Goal: Task Accomplishment & Management: Use online tool/utility

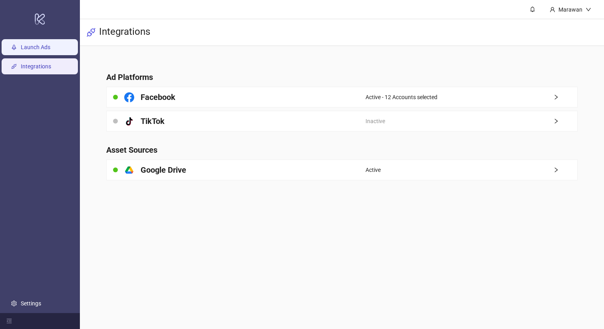
click at [32, 44] on link "Launch Ads" at bounding box center [36, 47] width 30 height 6
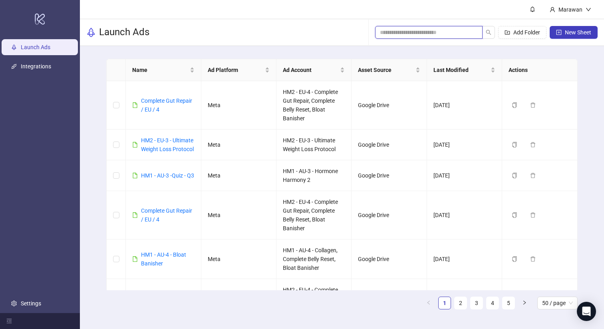
click at [443, 36] on input "search" at bounding box center [425, 32] width 91 height 9
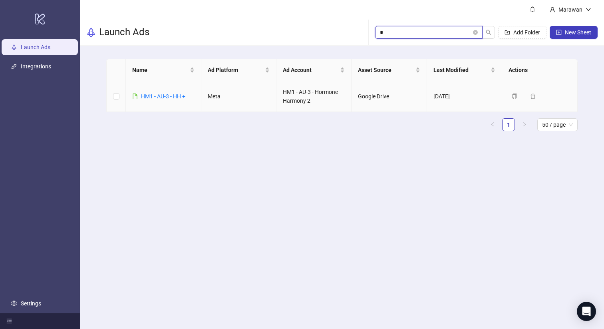
type input "*"
click at [167, 100] on div "HM1 - AU-3 - HH +" at bounding box center [163, 96] width 44 height 9
click at [167, 99] on link "HM1 - AU-3 - HH +" at bounding box center [163, 96] width 44 height 6
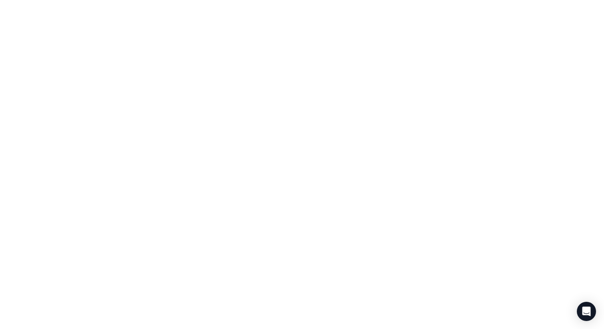
click at [167, 99] on div at bounding box center [302, 164] width 604 height 329
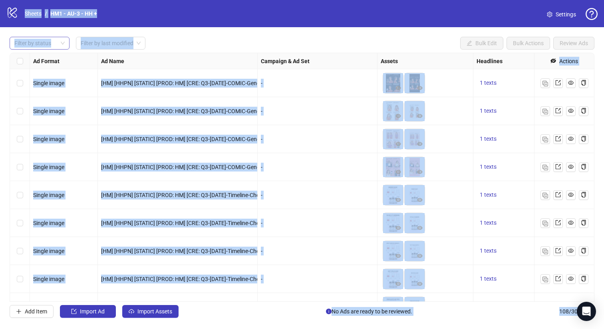
click at [20, 49] on div at bounding box center [35, 43] width 48 height 11
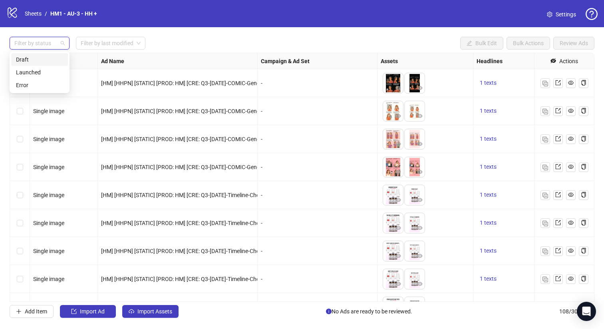
click at [34, 56] on div "Draft" at bounding box center [39, 59] width 47 height 9
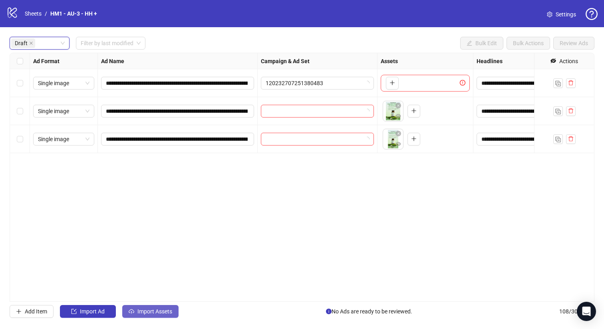
click at [162, 313] on span "Import Assets" at bounding box center [154, 311] width 35 height 6
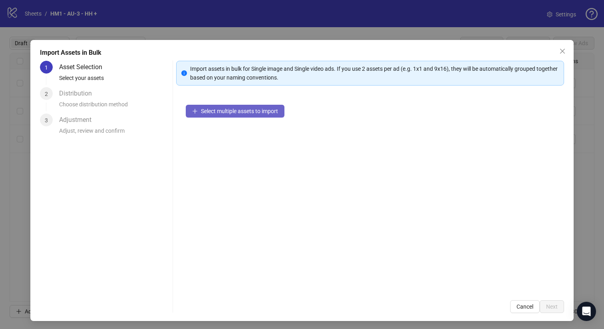
click at [262, 113] on span "Select multiple assets to import" at bounding box center [239, 111] width 77 height 6
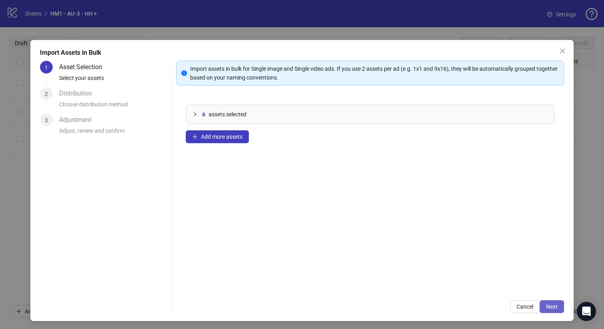
click at [557, 307] on span "Next" at bounding box center [552, 306] width 12 height 6
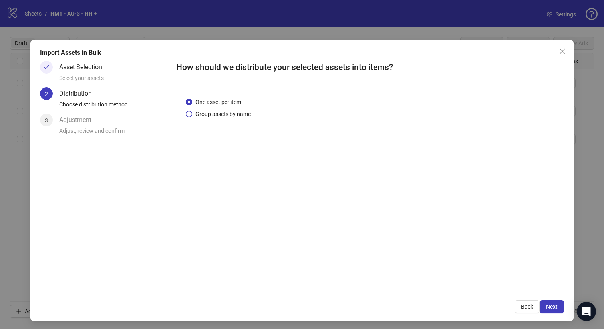
click at [230, 111] on span "Group assets by name" at bounding box center [223, 113] width 62 height 9
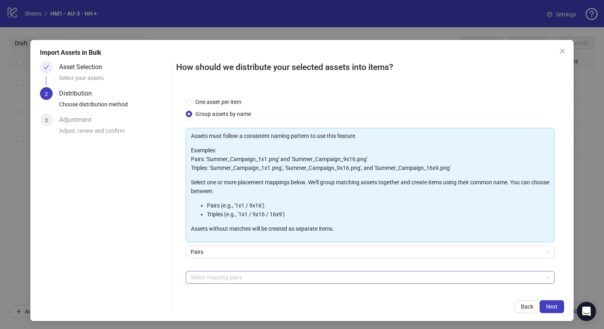
click at [239, 276] on div at bounding box center [365, 276] width 357 height 11
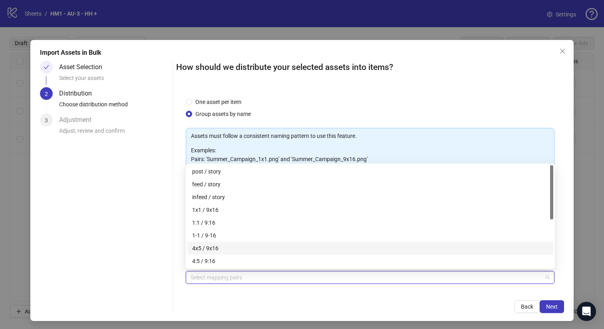
click at [238, 248] on div "4x5 / 9x16" at bounding box center [370, 248] width 356 height 9
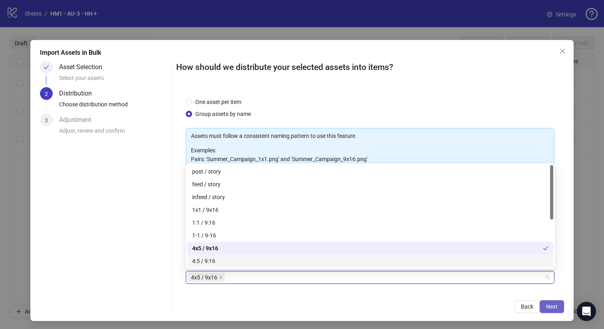
click at [548, 306] on span "Next" at bounding box center [552, 306] width 12 height 6
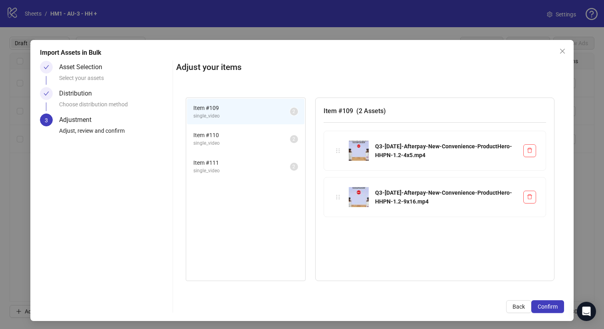
click at [548, 306] on span "Confirm" at bounding box center [547, 306] width 20 height 6
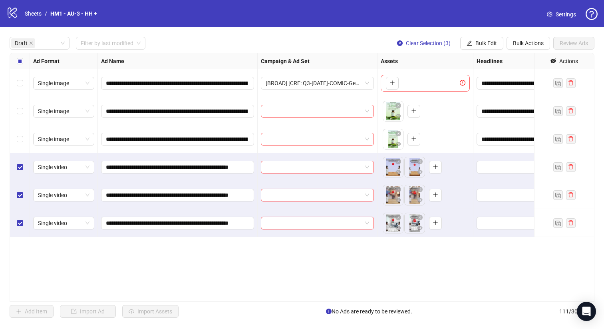
click at [17, 128] on div "Select row 3" at bounding box center [20, 139] width 20 height 28
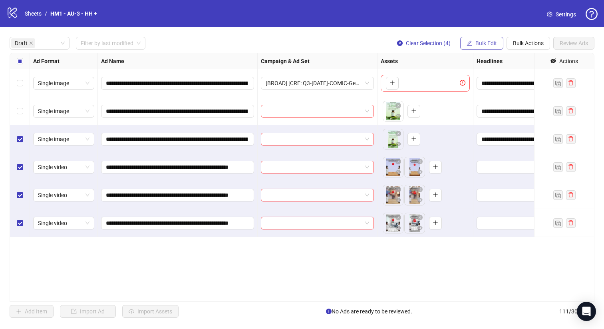
click at [489, 46] on span "Bulk Edit" at bounding box center [486, 43] width 22 height 6
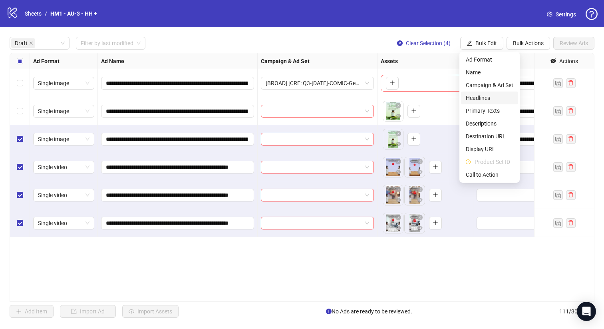
click at [480, 94] on span "Headlines" at bounding box center [490, 97] width 48 height 9
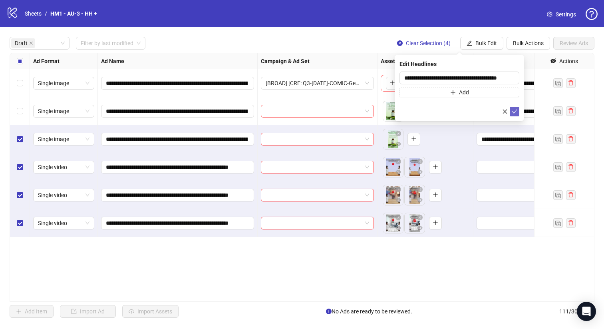
click at [514, 112] on icon "check" at bounding box center [514, 112] width 6 height 6
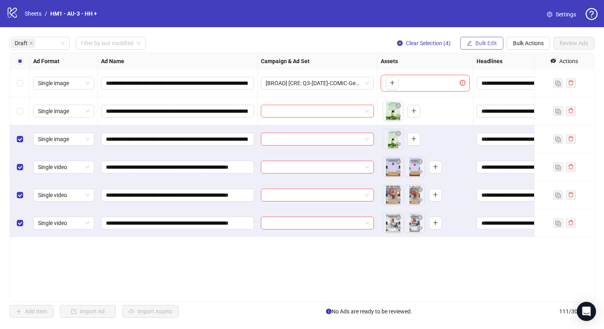
click at [479, 38] on button "Bulk Edit" at bounding box center [481, 43] width 43 height 13
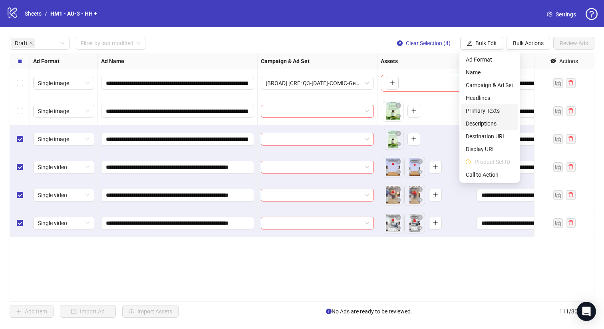
click at [487, 117] on li "Descriptions" at bounding box center [489, 123] width 57 height 13
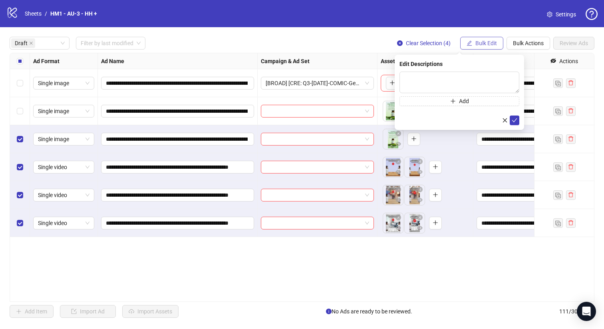
click at [484, 40] on span "Bulk Edit" at bounding box center [486, 43] width 22 height 6
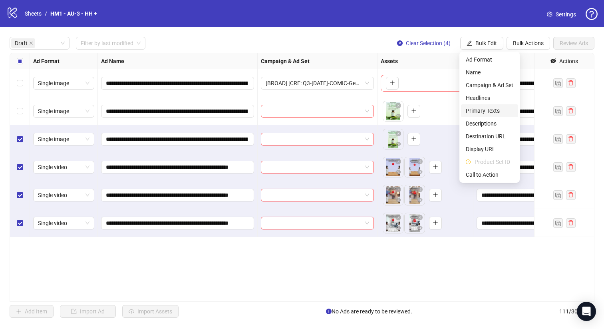
click at [491, 109] on span "Primary Texts" at bounding box center [490, 110] width 48 height 9
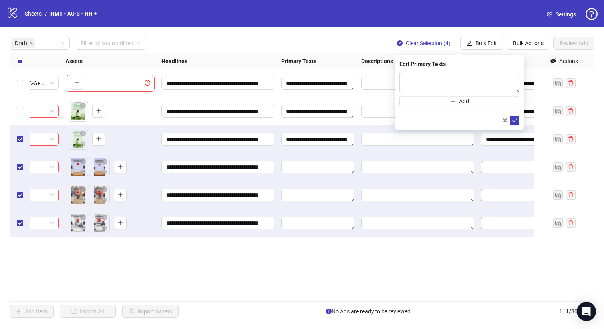
scroll to position [0, 321]
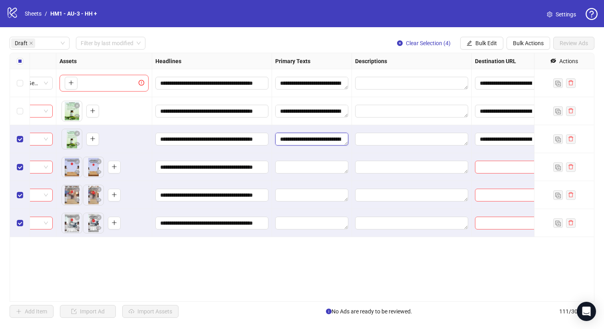
click at [317, 137] on textarea "Edit values" at bounding box center [311, 139] width 73 height 13
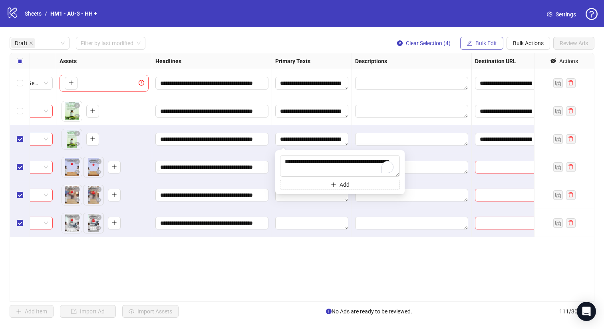
click at [485, 43] on span "Bulk Edit" at bounding box center [486, 43] width 22 height 6
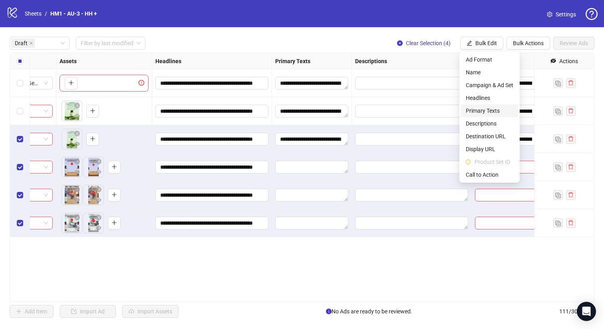
click at [490, 109] on span "Primary Texts" at bounding box center [490, 110] width 48 height 9
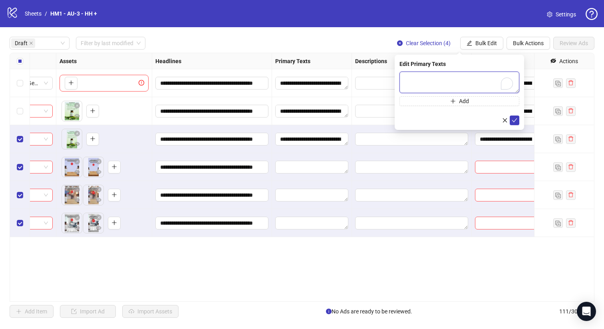
click at [478, 81] on textarea "To enrich screen reader interactions, please activate Accessibility in Grammarl…" at bounding box center [459, 82] width 120 height 22
paste textarea "**********"
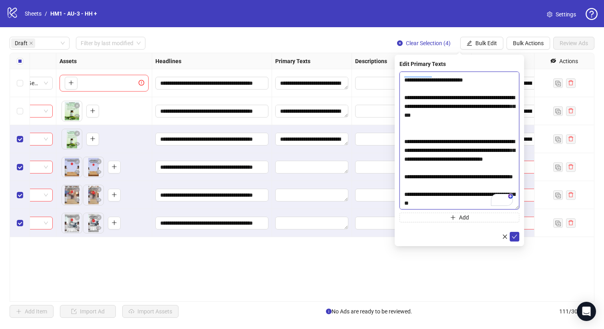
scroll to position [0, 0]
drag, startPoint x: 517, startPoint y: 90, endPoint x: 504, endPoint y: 206, distance: 117.3
click at [504, 206] on textarea "To enrich screen reader interactions, please activate Accessibility in Grammarl…" at bounding box center [459, 140] width 120 height 138
drag, startPoint x: 463, startPoint y: 194, endPoint x: 399, endPoint y: 182, distance: 64.9
click at [399, 182] on textarea "To enrich screen reader interactions, please activate Accessibility in Grammarl…" at bounding box center [459, 140] width 120 height 138
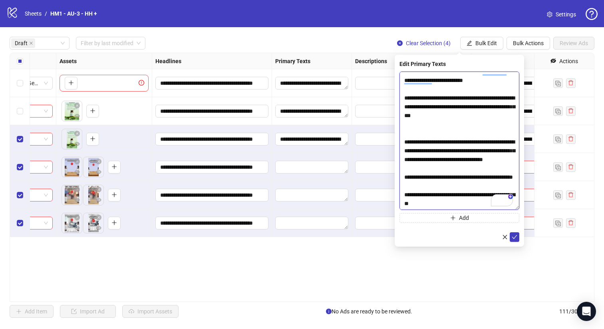
paste textarea "To enrich screen reader interactions, please activate Accessibility in Grammarl…"
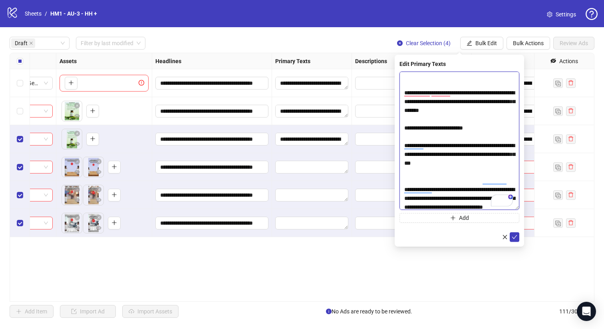
scroll to position [353, 0]
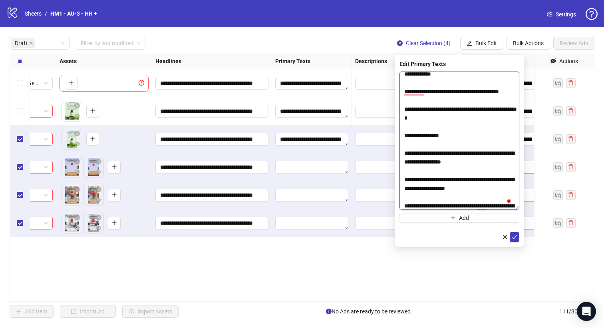
drag, startPoint x: 464, startPoint y: 145, endPoint x: 396, endPoint y: 135, distance: 68.5
click at [396, 135] on div "Edit Primary Texts Add" at bounding box center [458, 151] width 129 height 192
paste textarea "To enrich screen reader interactions, please activate Accessibility in Grammarl…"
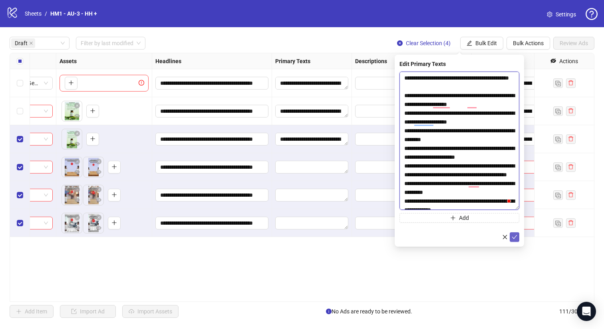
type textarea "**********"
click at [517, 235] on button "submit" at bounding box center [514, 237] width 10 height 10
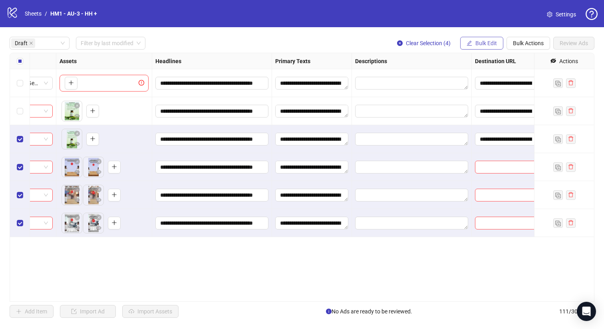
click at [487, 44] on span "Bulk Edit" at bounding box center [486, 43] width 22 height 6
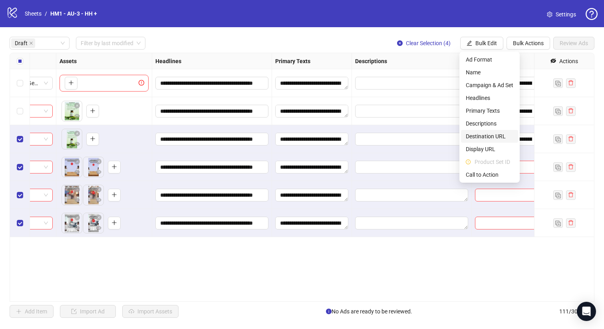
click at [500, 133] on span "Destination URL" at bounding box center [490, 136] width 48 height 9
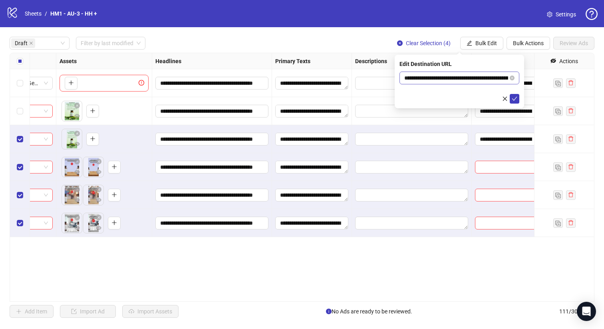
click at [470, 83] on span "**********" at bounding box center [459, 77] width 120 height 13
click at [470, 75] on input "**********" at bounding box center [456, 77] width 104 height 9
paste input "text"
type input "**********"
click at [516, 98] on icon "check" at bounding box center [514, 99] width 6 height 6
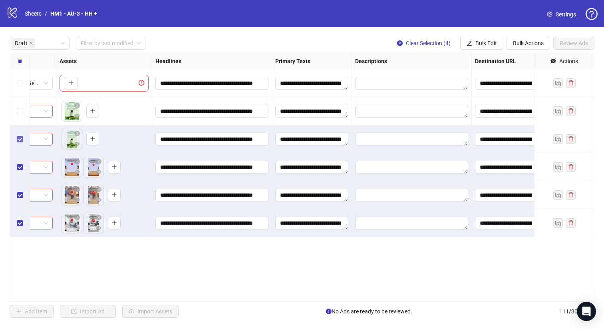
click at [20, 135] on label "Select row 3" at bounding box center [20, 139] width 6 height 9
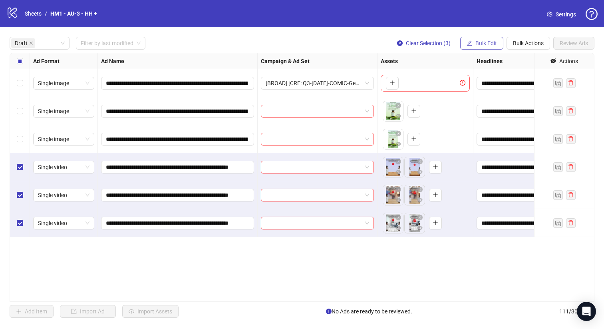
click at [470, 38] on button "Bulk Edit" at bounding box center [481, 43] width 43 height 13
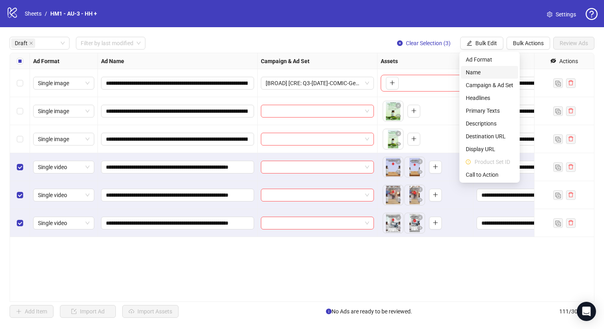
click at [470, 73] on span "Name" at bounding box center [490, 72] width 48 height 9
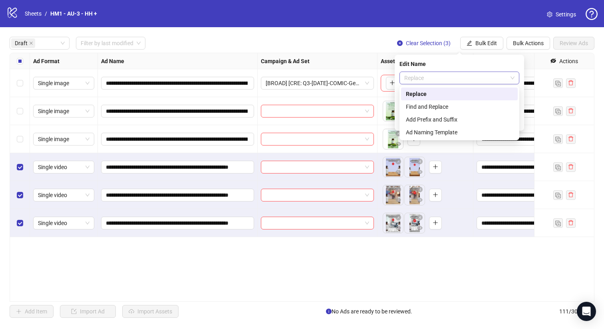
click at [470, 73] on span "Replace" at bounding box center [459, 78] width 110 height 12
click at [445, 120] on div "Add Prefix and Suffix" at bounding box center [459, 119] width 107 height 9
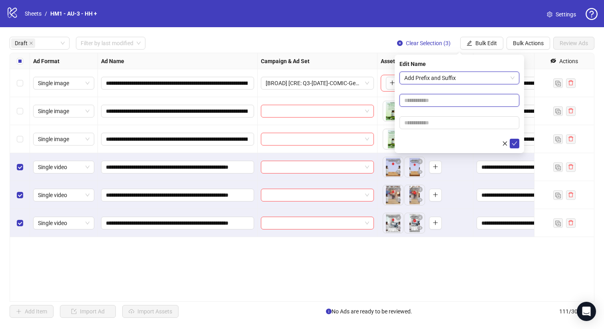
click at [444, 101] on input "text" at bounding box center [459, 100] width 120 height 13
type input "**********"
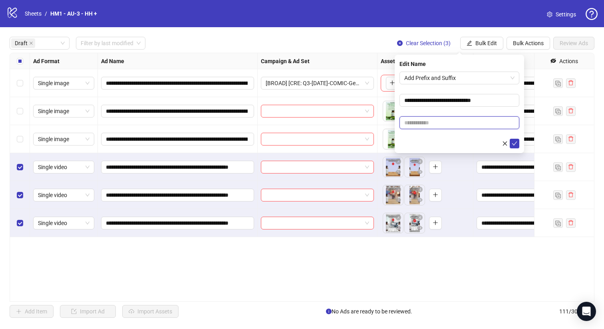
click at [479, 126] on input "text" at bounding box center [459, 122] width 120 height 13
click at [428, 124] on input "text" at bounding box center [459, 122] width 120 height 13
paste input "**********"
click at [458, 121] on input "**********" at bounding box center [459, 122] width 120 height 13
drag, startPoint x: 442, startPoint y: 123, endPoint x: 511, endPoint y: 121, distance: 68.7
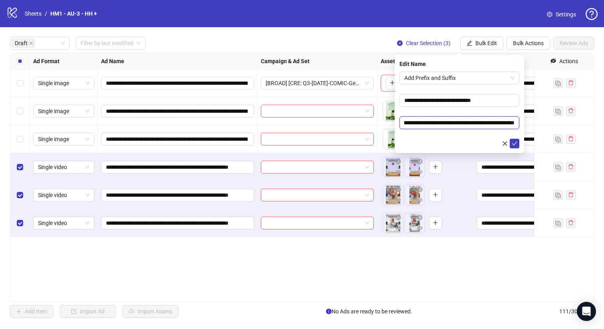
click at [511, 121] on input "**********" at bounding box center [459, 122] width 120 height 13
paste input "text"
drag, startPoint x: 450, startPoint y: 123, endPoint x: 547, endPoint y: 125, distance: 97.0
click at [547, 125] on body "**********" at bounding box center [302, 164] width 604 height 329
type input "**********"
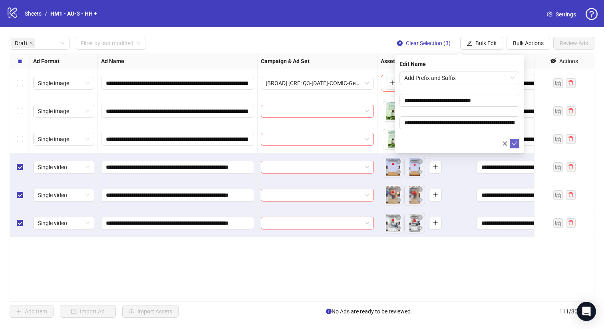
click at [513, 143] on icon "check" at bounding box center [514, 144] width 6 height 6
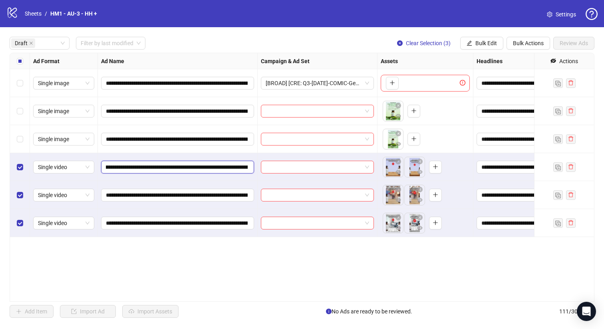
scroll to position [0, 145]
drag, startPoint x: 190, startPoint y: 166, endPoint x: 204, endPoint y: 165, distance: 14.5
click at [204, 165] on input "**********" at bounding box center [177, 166] width 142 height 9
click at [489, 44] on span "Bulk Edit" at bounding box center [486, 43] width 22 height 6
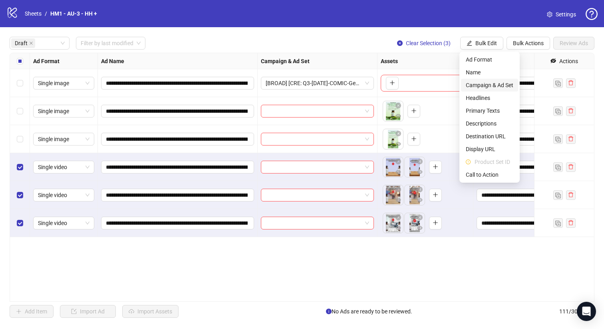
click at [491, 87] on span "Campaign & Ad Set" at bounding box center [490, 85] width 48 height 9
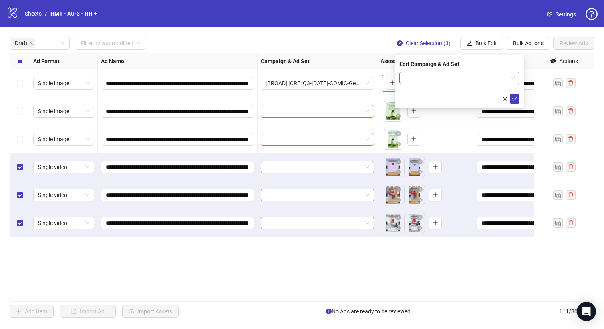
click at [471, 82] on input "search" at bounding box center [455, 78] width 103 height 12
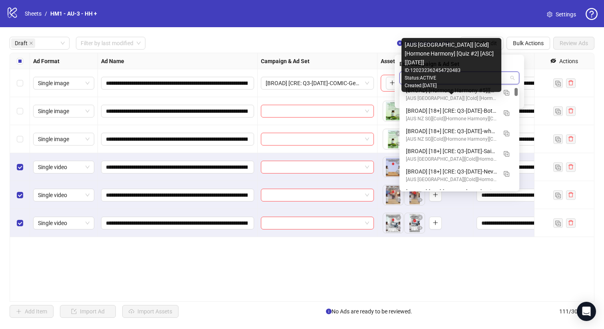
scroll to position [46, 0]
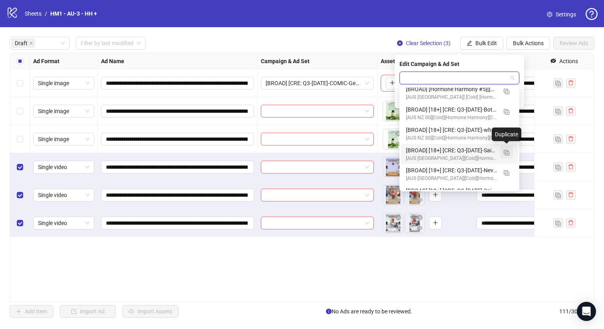
click at [507, 150] on img "button" at bounding box center [506, 153] width 6 height 6
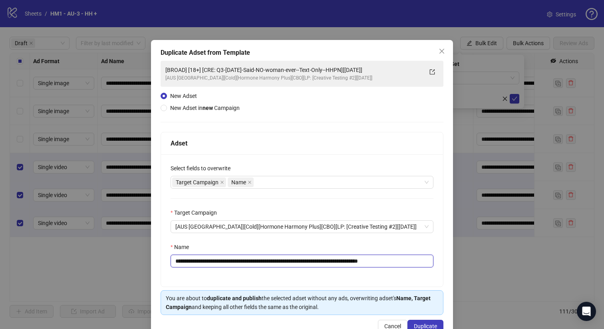
drag, startPoint x: 366, startPoint y: 261, endPoint x: 226, endPoint y: 261, distance: 139.7
click at [226, 261] on input "**********" at bounding box center [301, 260] width 263 height 13
paste input "******"
click at [395, 261] on input "**********" at bounding box center [301, 260] width 263 height 13
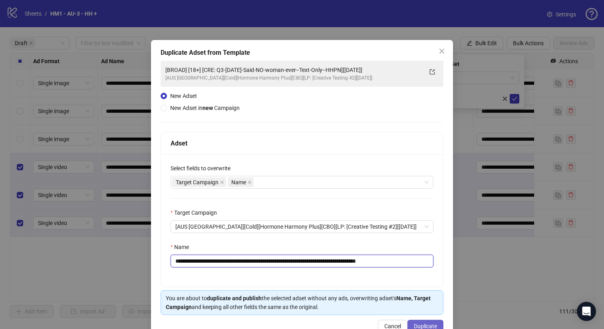
type input "**********"
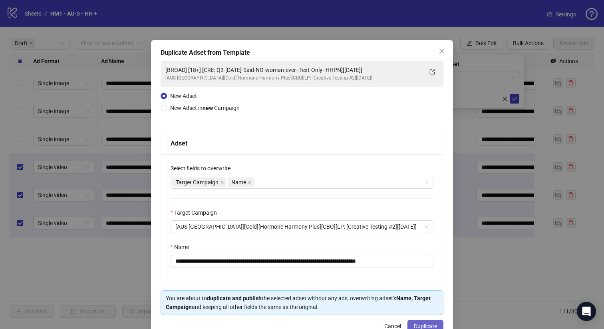
click at [418, 327] on span "Duplicate" at bounding box center [425, 326] width 23 height 6
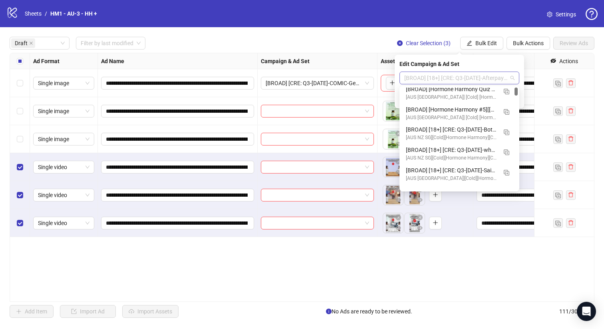
click at [477, 79] on span "[BROAD] [18+] [CRE: Q3-[DATE]-Afterpay-New-Convenience-ProductHero-HHPN][[DATE]]" at bounding box center [459, 78] width 110 height 12
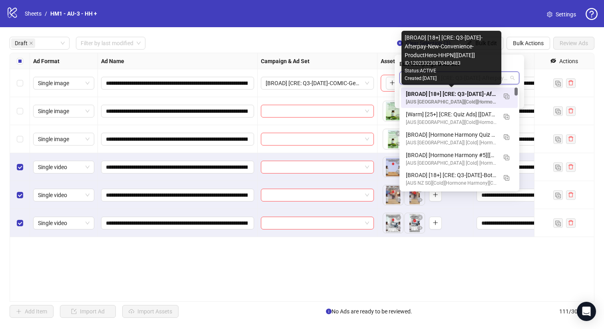
click at [476, 93] on div "[BROAD] [18+] [CRE: Q3-[DATE]-Afterpay-New-Convenience-ProductHero-HHPN][[DATE]]" at bounding box center [451, 93] width 91 height 9
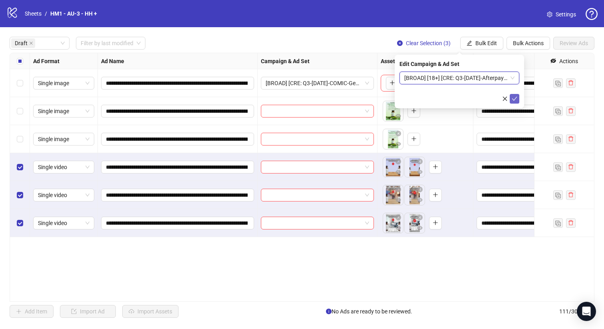
click at [515, 97] on icon "check" at bounding box center [514, 99] width 6 height 6
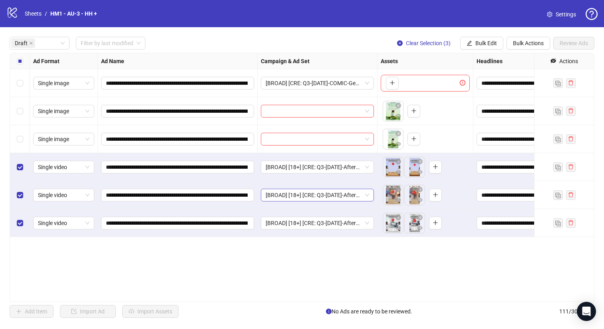
click at [334, 190] on span "[BROAD] [18+] [CRE: Q3-[DATE]-Afterpay-New-Convenience-ProductHero-HHPN][[DATE]]" at bounding box center [317, 195] width 103 height 12
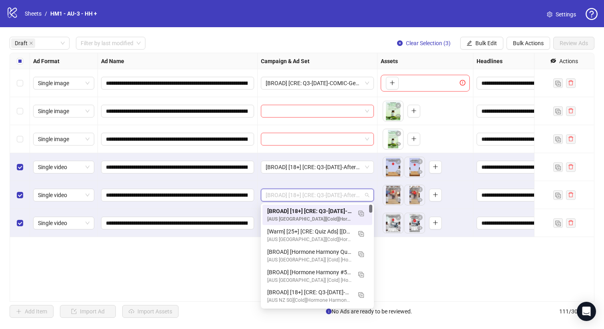
click at [459, 254] on div "**********" at bounding box center [302, 177] width 585 height 249
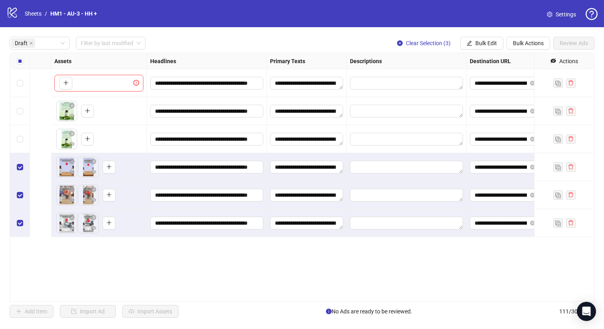
scroll to position [0, 722]
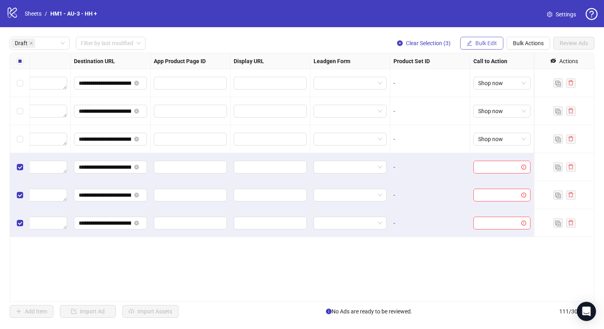
click at [487, 42] on span "Bulk Edit" at bounding box center [486, 43] width 22 height 6
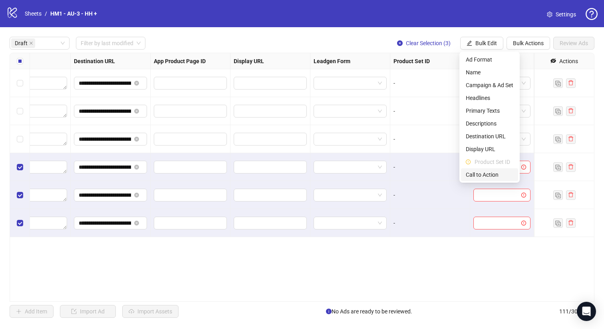
click at [499, 170] on span "Call to Action" at bounding box center [490, 174] width 48 height 9
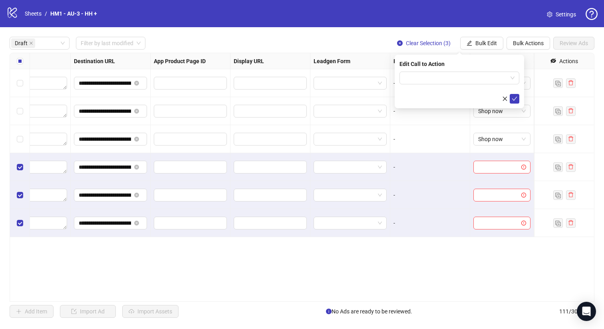
click at [463, 68] on div "Edit Call to Action" at bounding box center [458, 82] width 129 height 54
click at [462, 73] on input "search" at bounding box center [455, 78] width 103 height 12
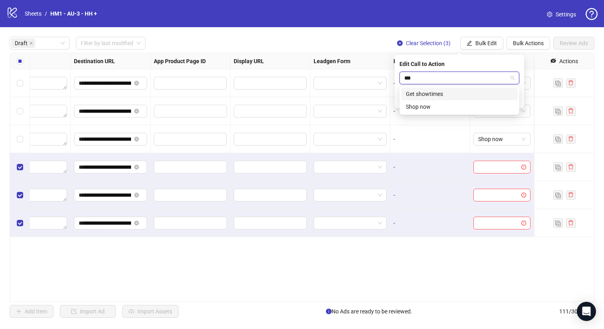
type input "****"
click at [461, 94] on div "Shop now" at bounding box center [459, 93] width 107 height 9
click at [515, 100] on icon "check" at bounding box center [514, 99] width 6 height 6
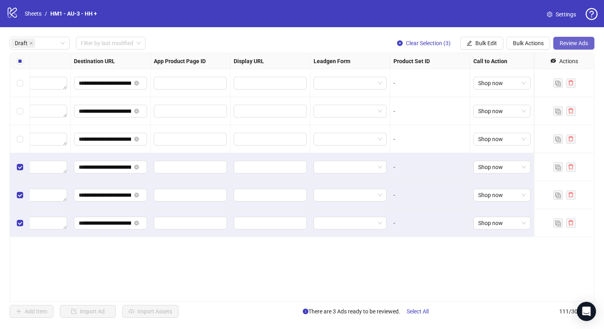
click at [559, 46] on button "Review Ads" at bounding box center [573, 43] width 41 height 13
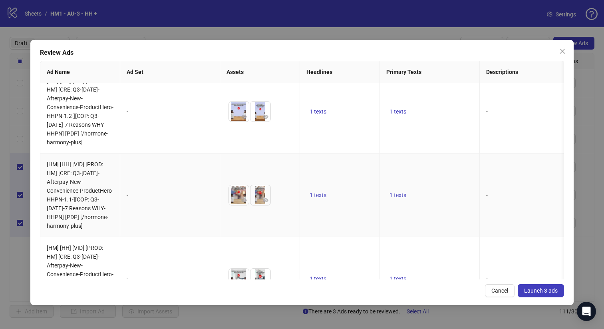
scroll to position [54, 0]
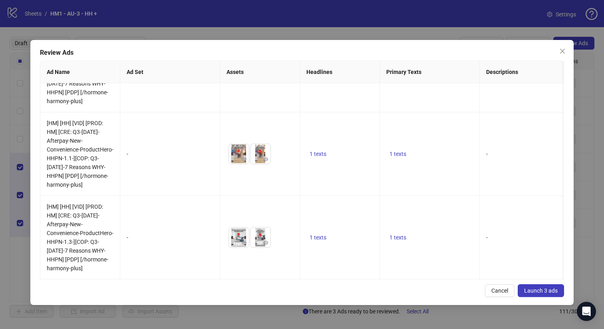
click at [536, 287] on span "Launch 3 ads" at bounding box center [541, 290] width 34 height 6
